Goal: Navigation & Orientation: Find specific page/section

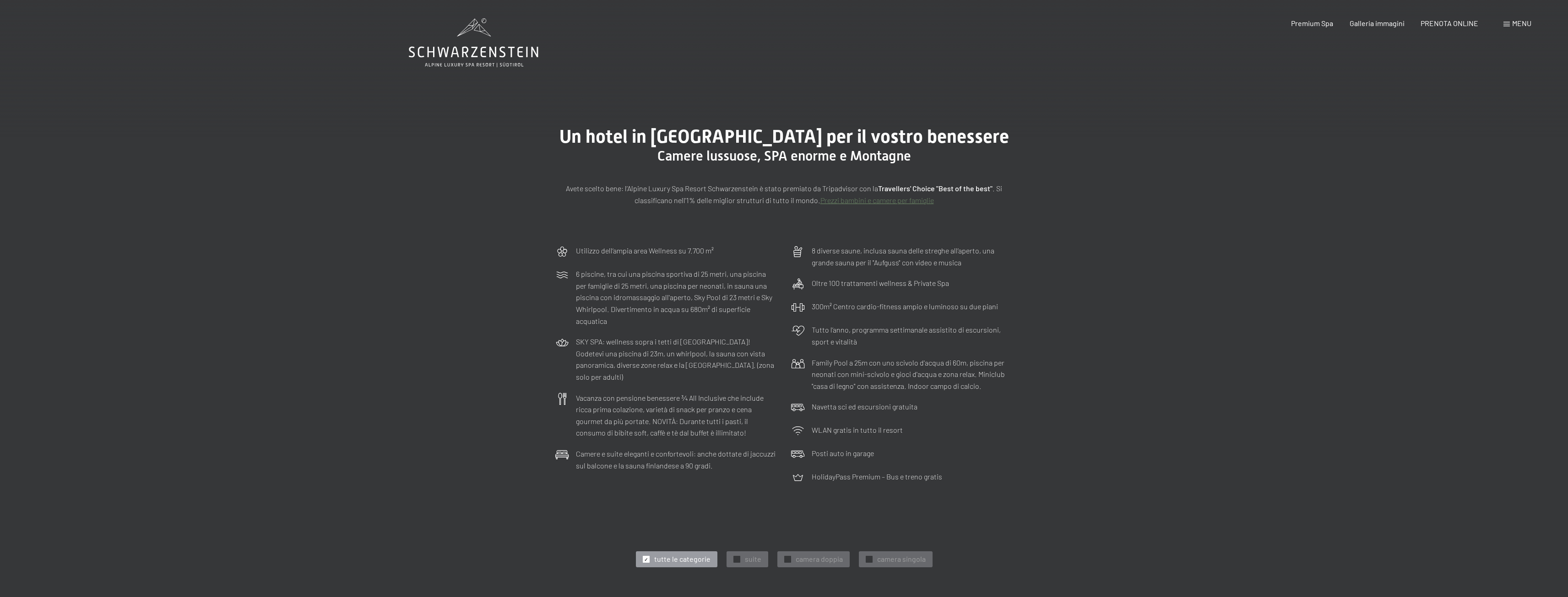
click at [1527, 7] on header "Prenotazione Richiesta Premium Spa Galleria immagini PRENOTA ONLINE Menu DE IT …" at bounding box center [784, 9] width 1568 height 18
click at [1523, 19] on span "Menu" at bounding box center [1521, 23] width 19 height 9
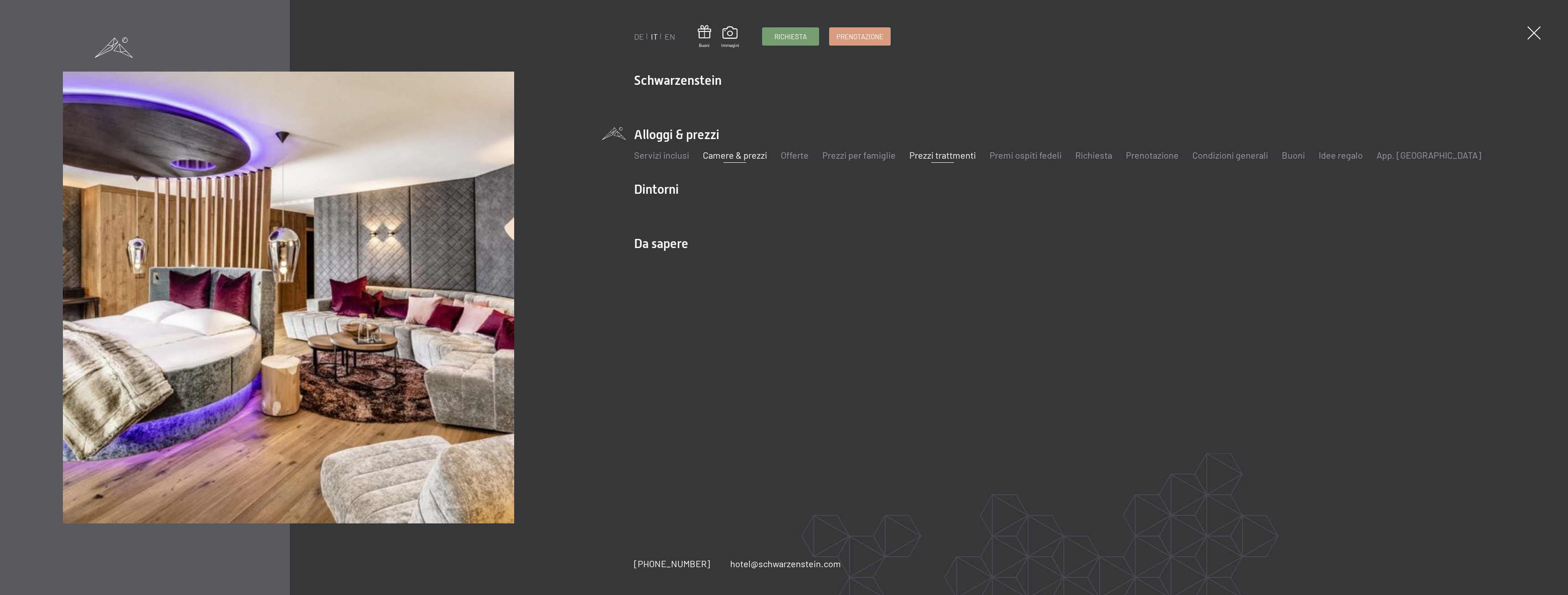
click at [914, 159] on link "Prezzi trattmenti" at bounding box center [942, 155] width 66 height 11
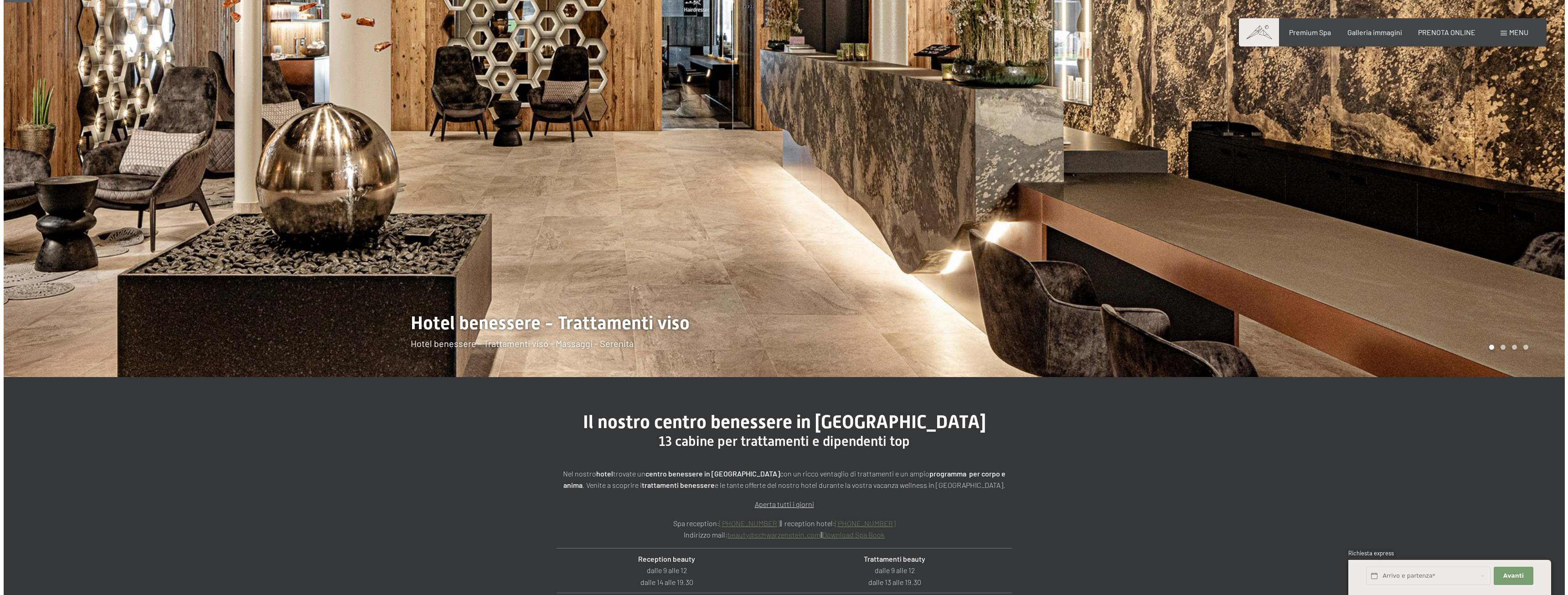
scroll to position [137, 0]
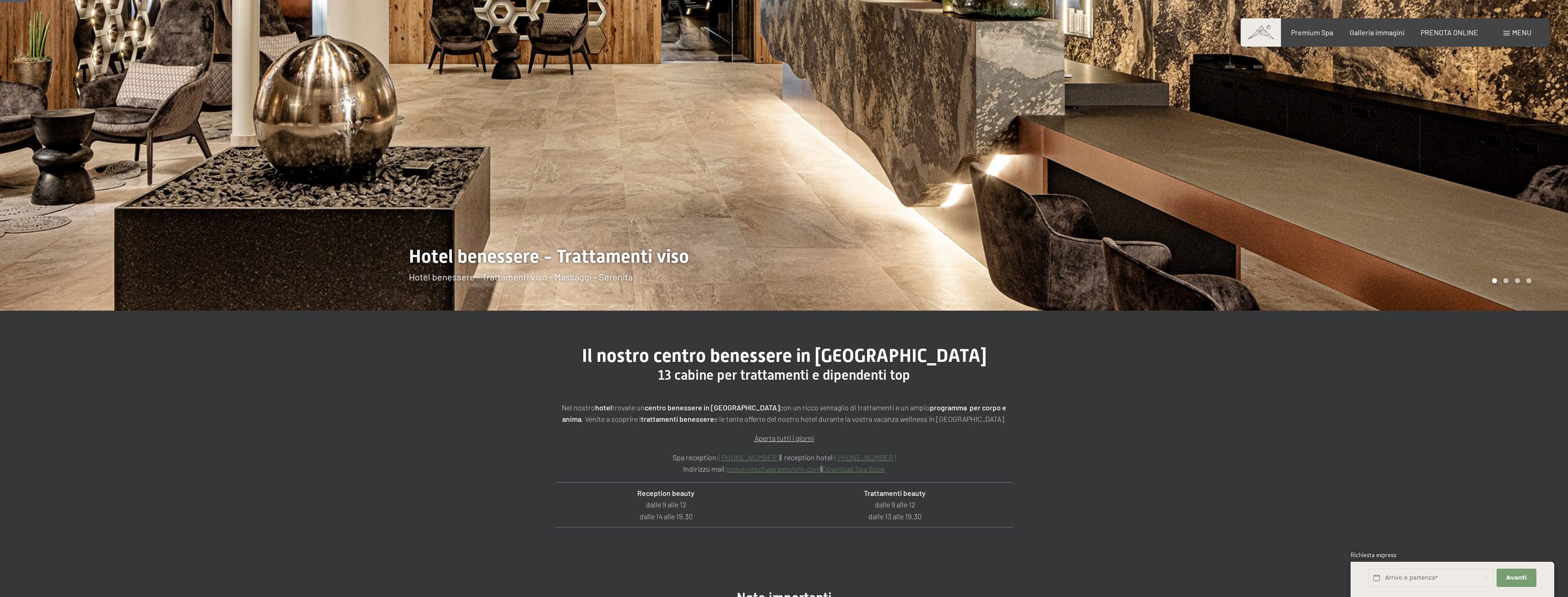
click at [1525, 34] on span "Menu" at bounding box center [1521, 32] width 19 height 9
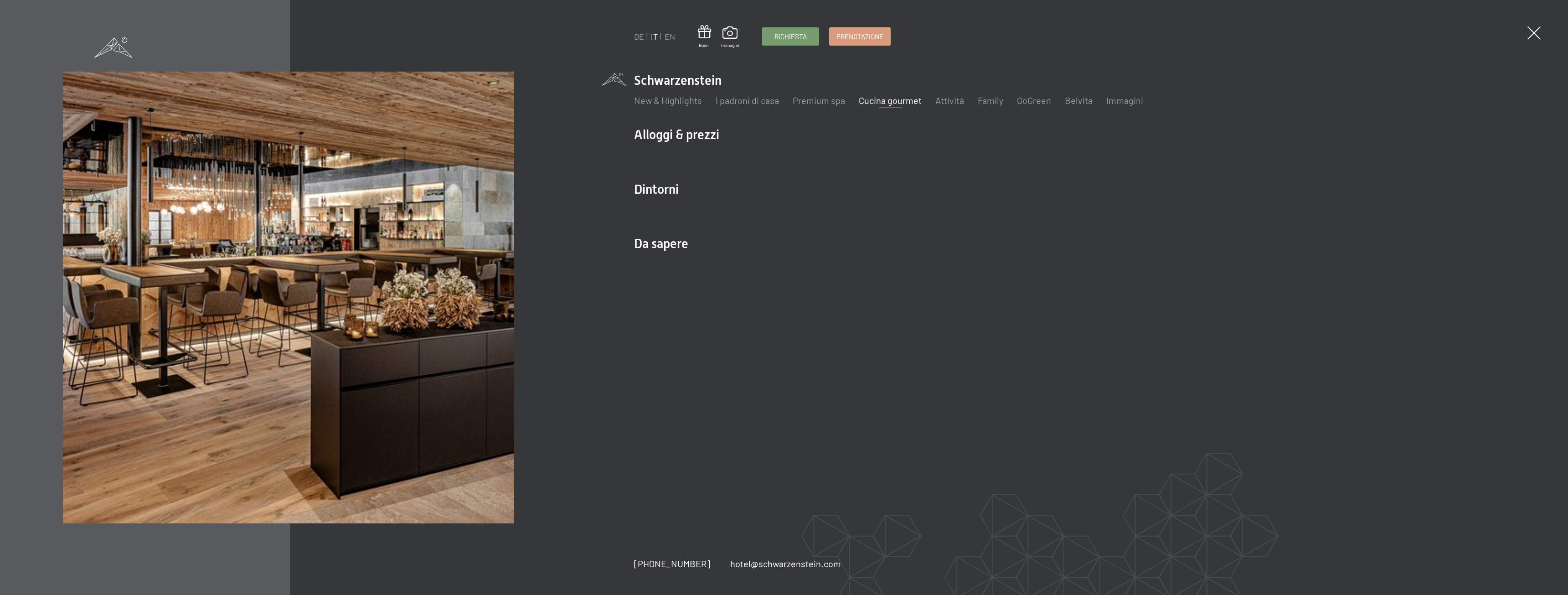
click at [861, 96] on link "Cucina gourmet" at bounding box center [890, 100] width 63 height 11
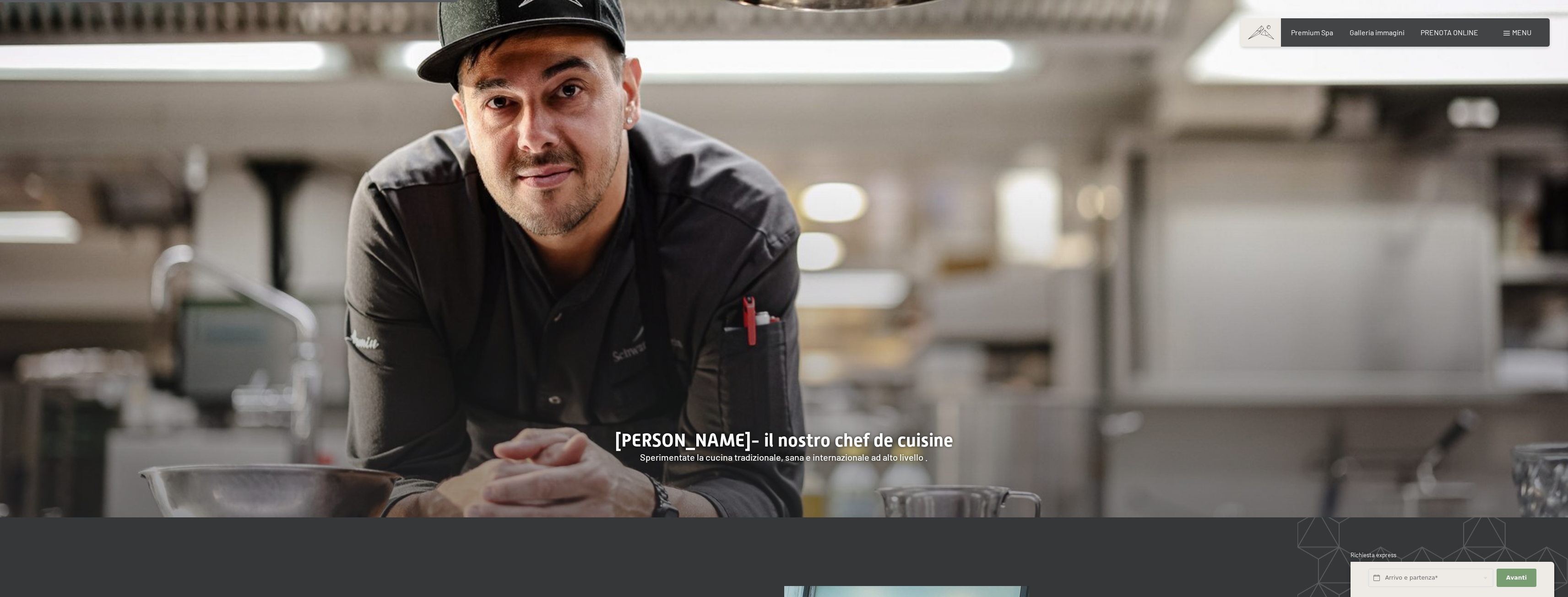
scroll to position [1190, 0]
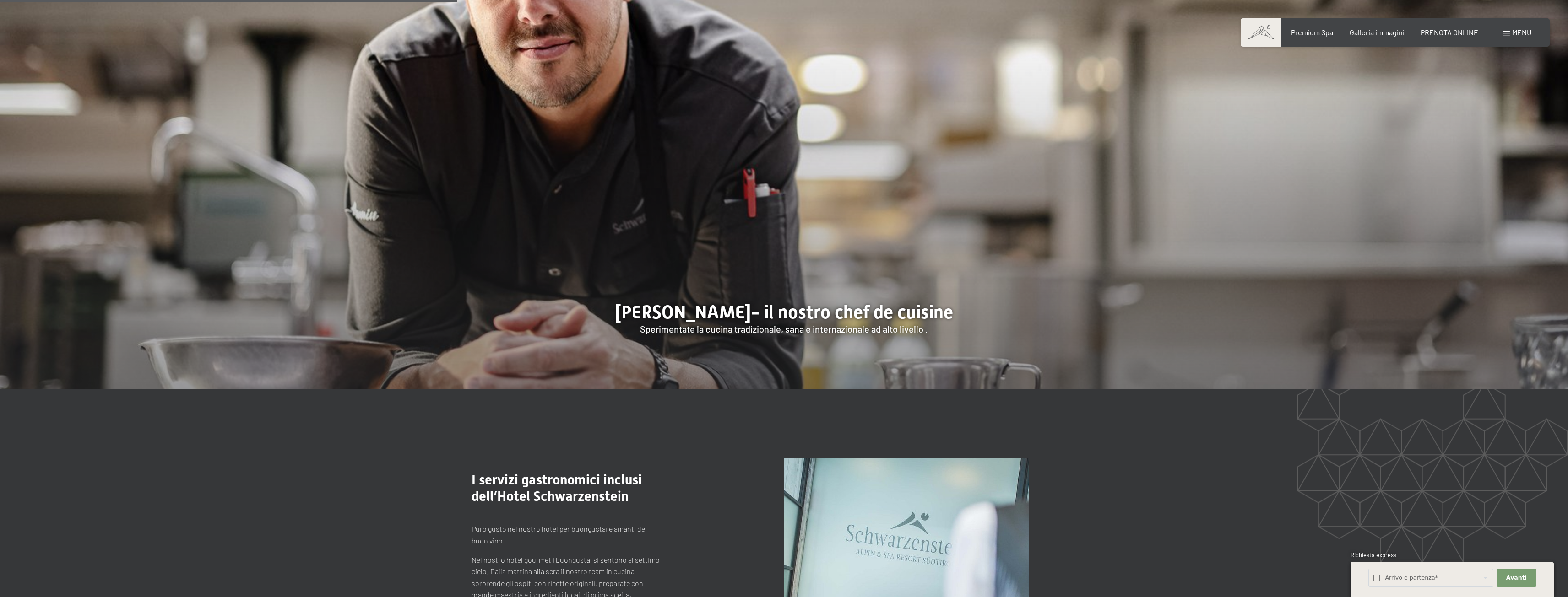
click at [893, 303] on div at bounding box center [784, 54] width 1568 height 671
click at [823, 318] on div at bounding box center [784, 54] width 1568 height 671
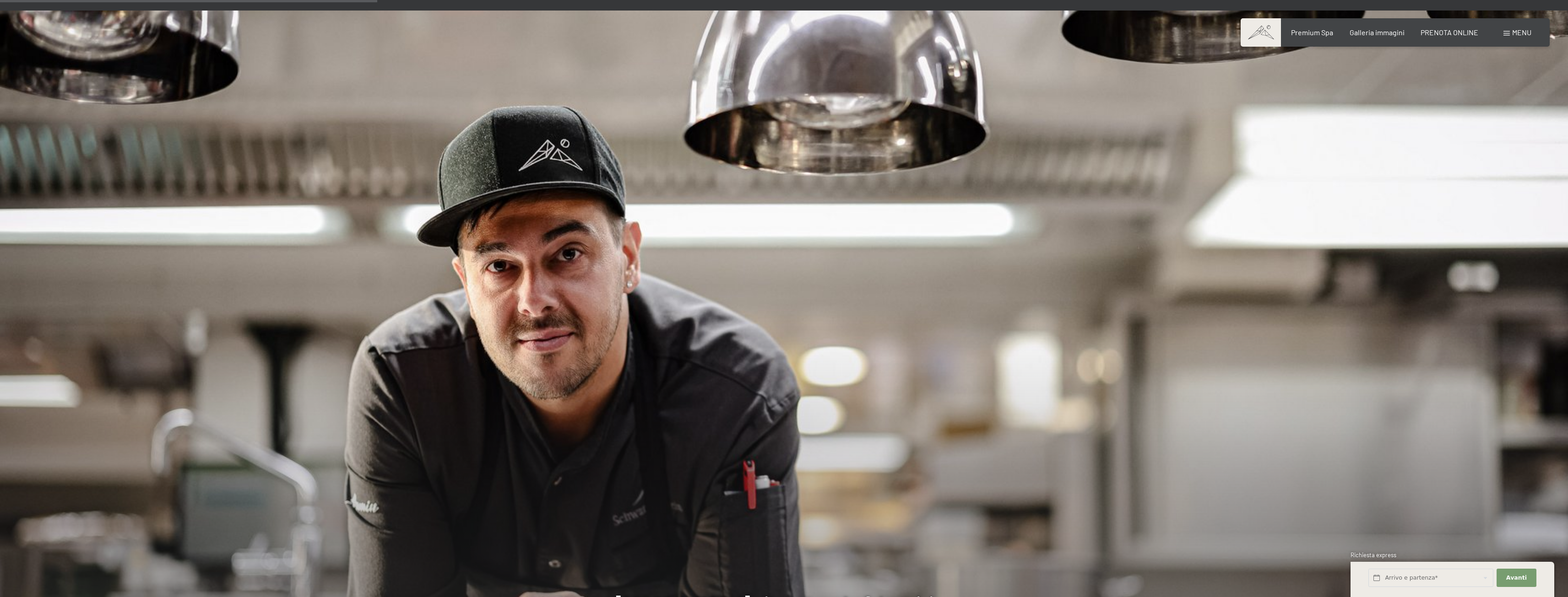
scroll to position [1006, 0]
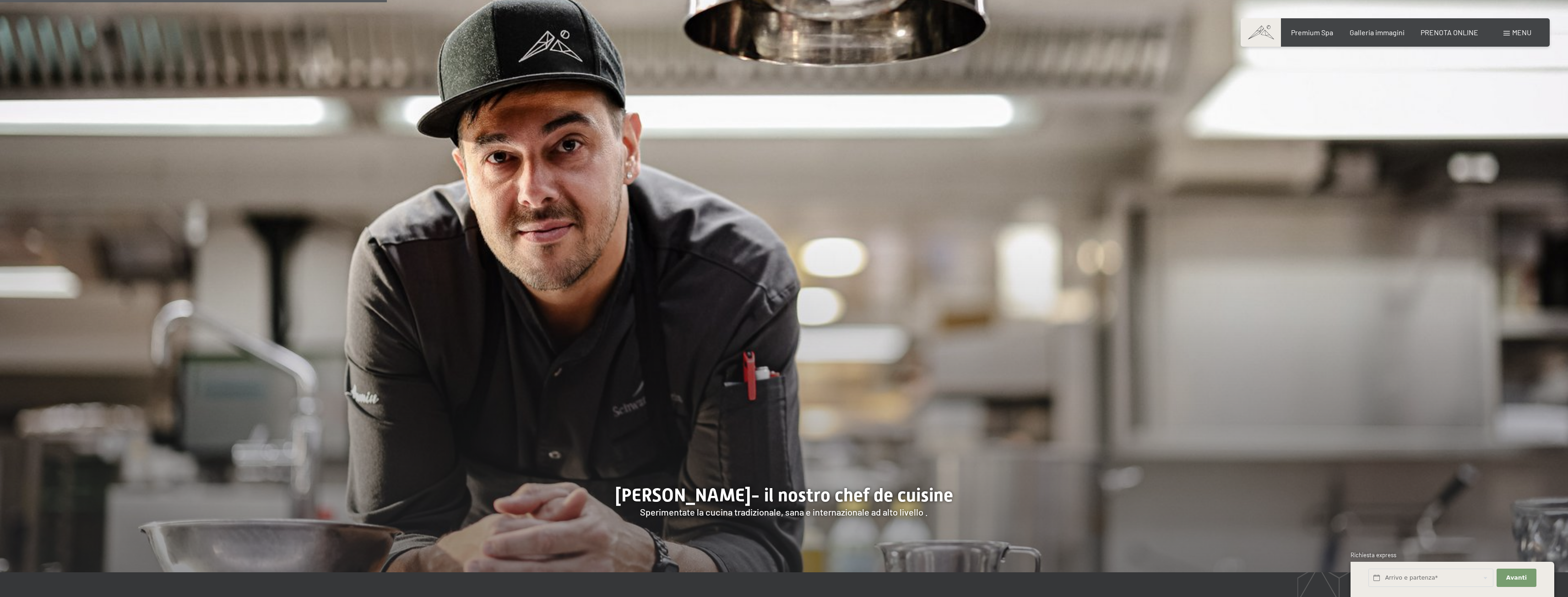
click at [556, 128] on img at bounding box center [784, 237] width 1568 height 671
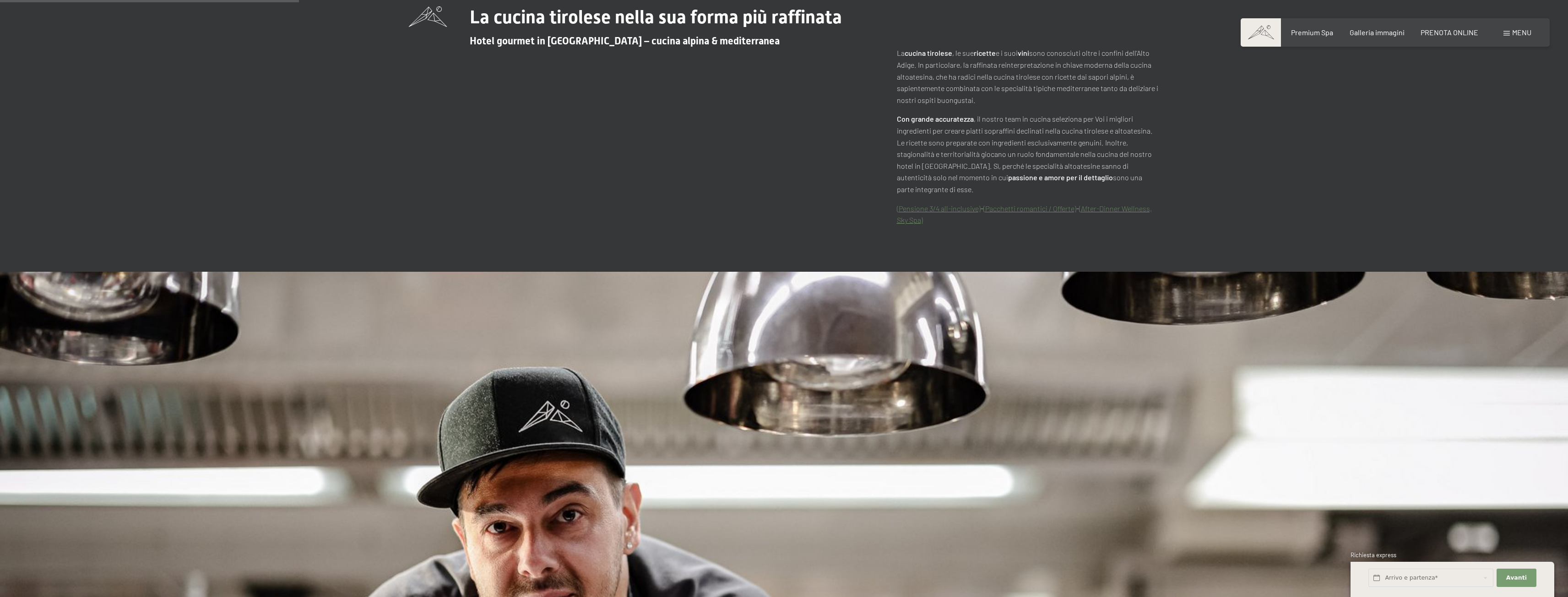
scroll to position [549, 0]
